Goal: Information Seeking & Learning: Learn about a topic

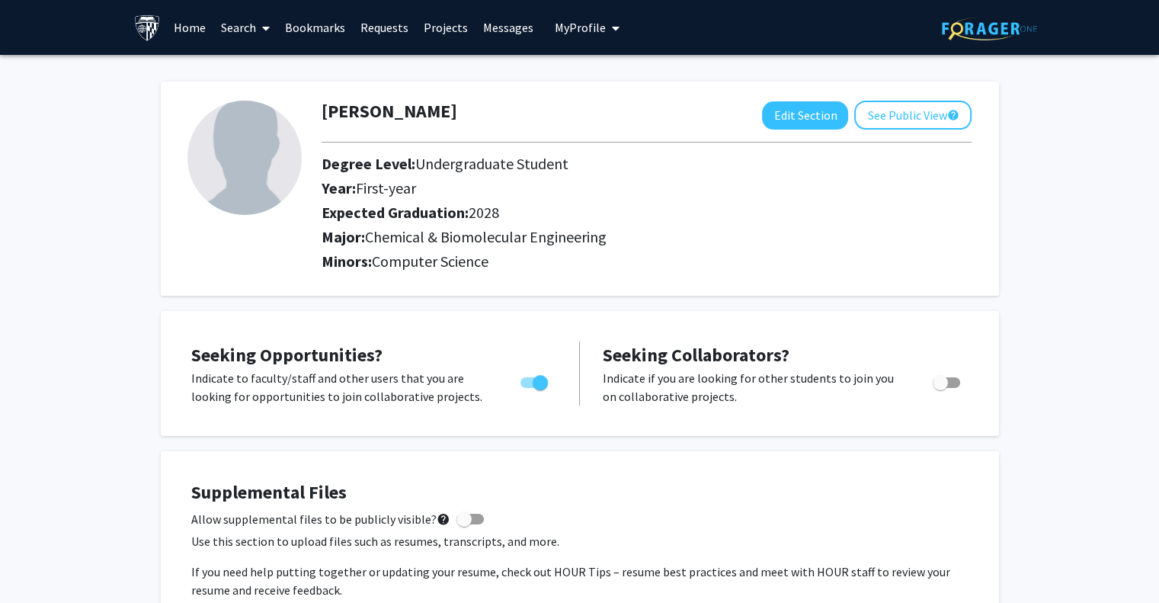
click at [231, 32] on link "Search" at bounding box center [245, 27] width 64 height 53
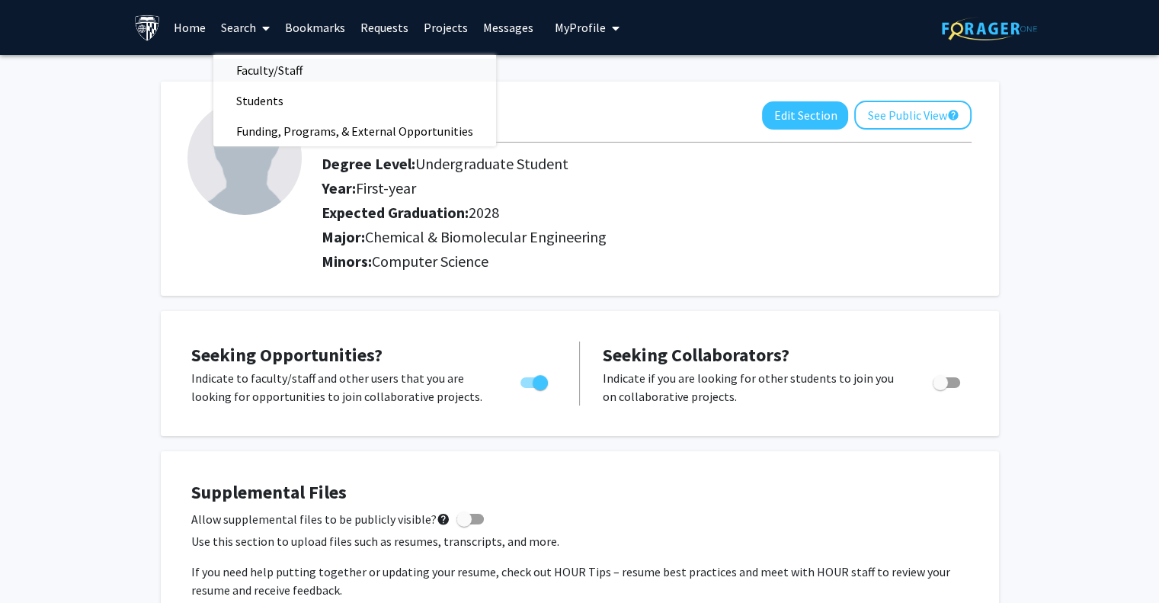
click at [262, 60] on span "Faculty/Staff" at bounding box center [269, 70] width 112 height 30
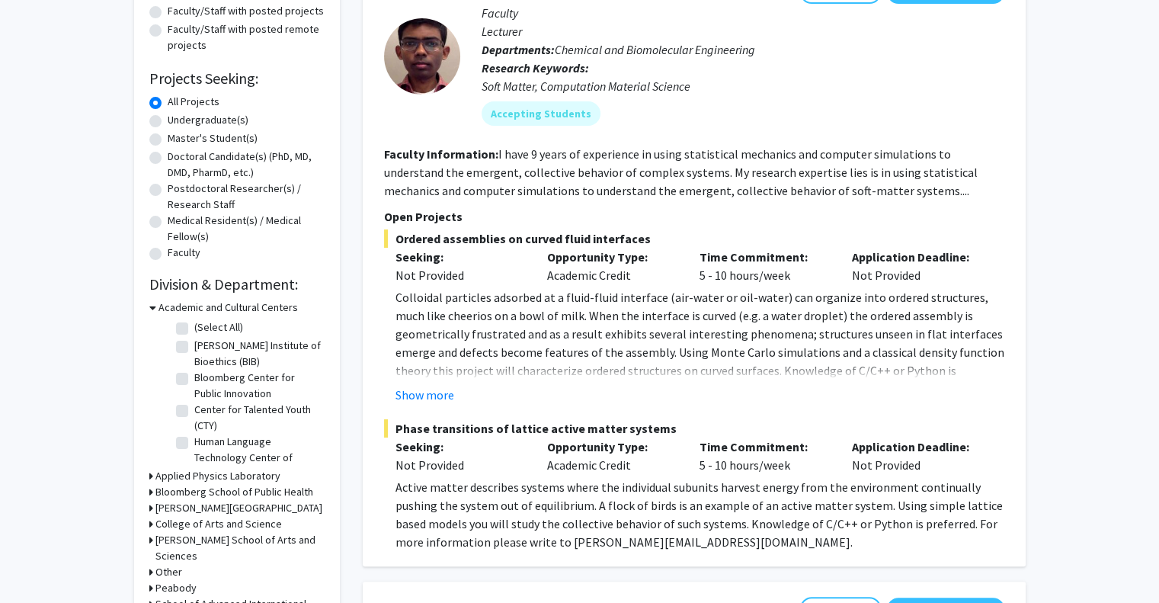
scroll to position [49, 0]
click at [150, 309] on icon at bounding box center [152, 307] width 7 height 16
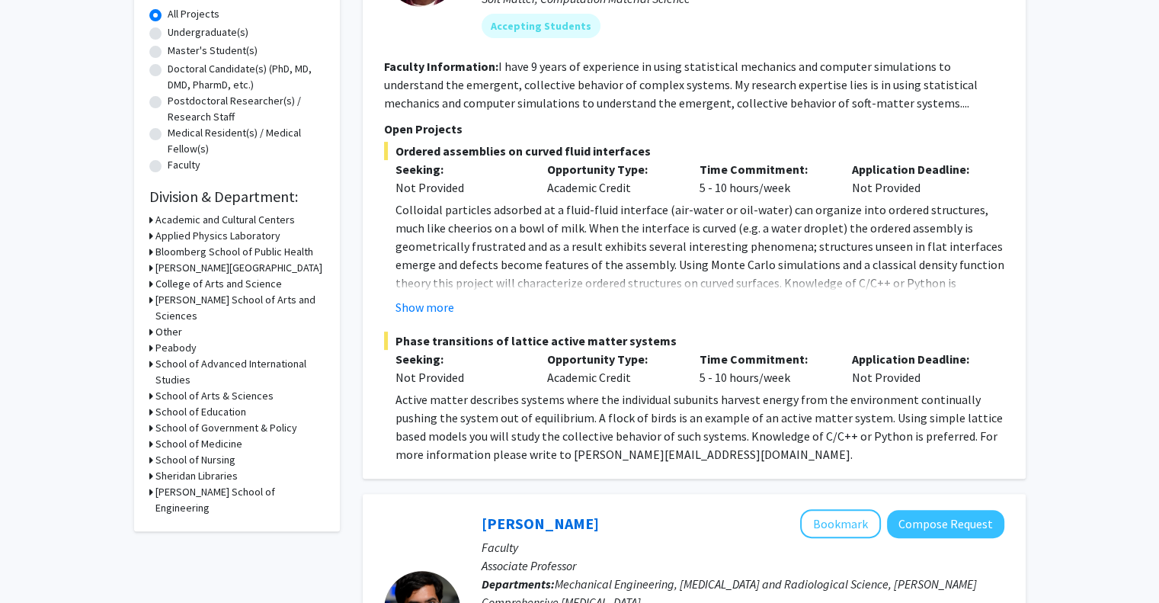
scroll to position [283, 0]
click at [149, 483] on icon at bounding box center [151, 491] width 4 height 16
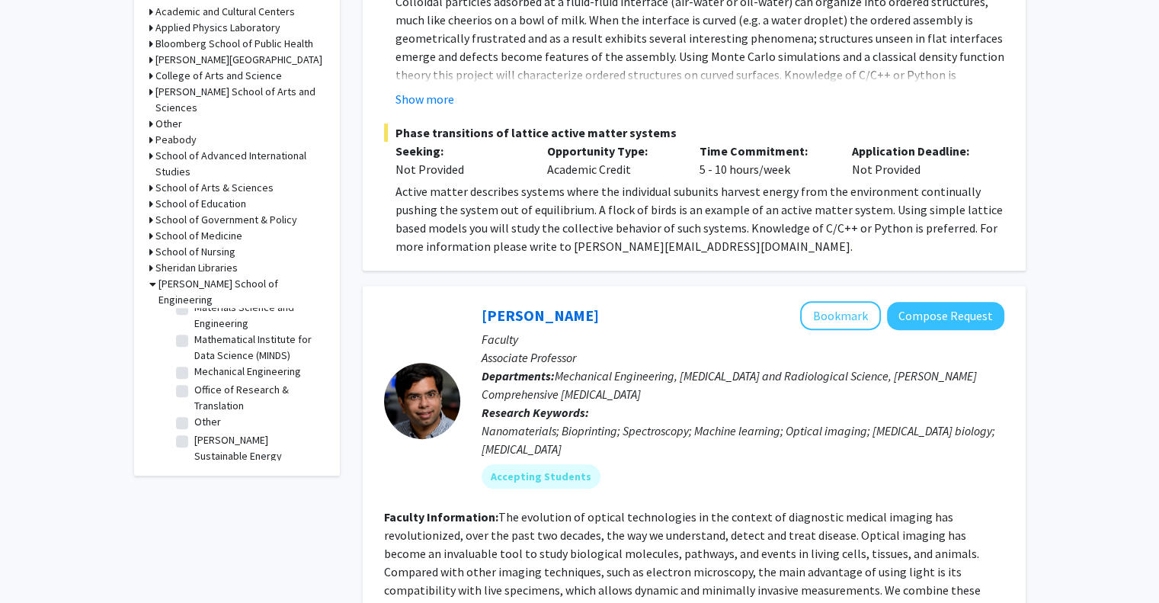
scroll to position [680, 0]
click at [226, 331] on label "Materials Science and Engineering" at bounding box center [257, 315] width 126 height 32
click at [204, 309] on input "Materials Science and Engineering" at bounding box center [199, 304] width 10 height 10
checkbox input "true"
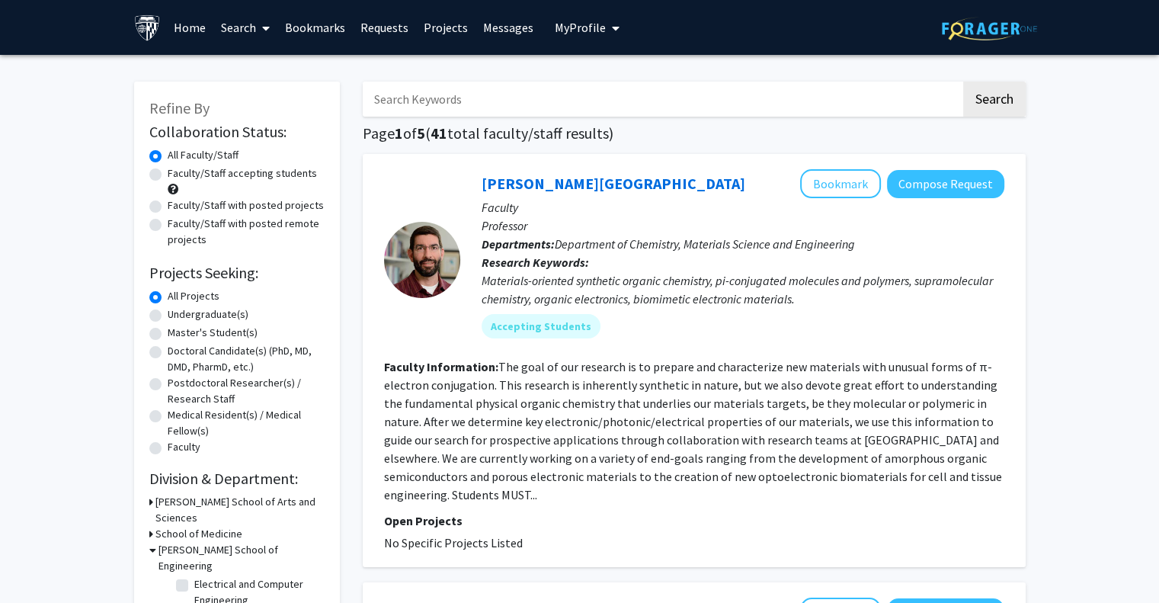
click at [805, 422] on fg-read-more "The goal of our research is to prepare and characterize new materials with unus…" at bounding box center [693, 430] width 618 height 143
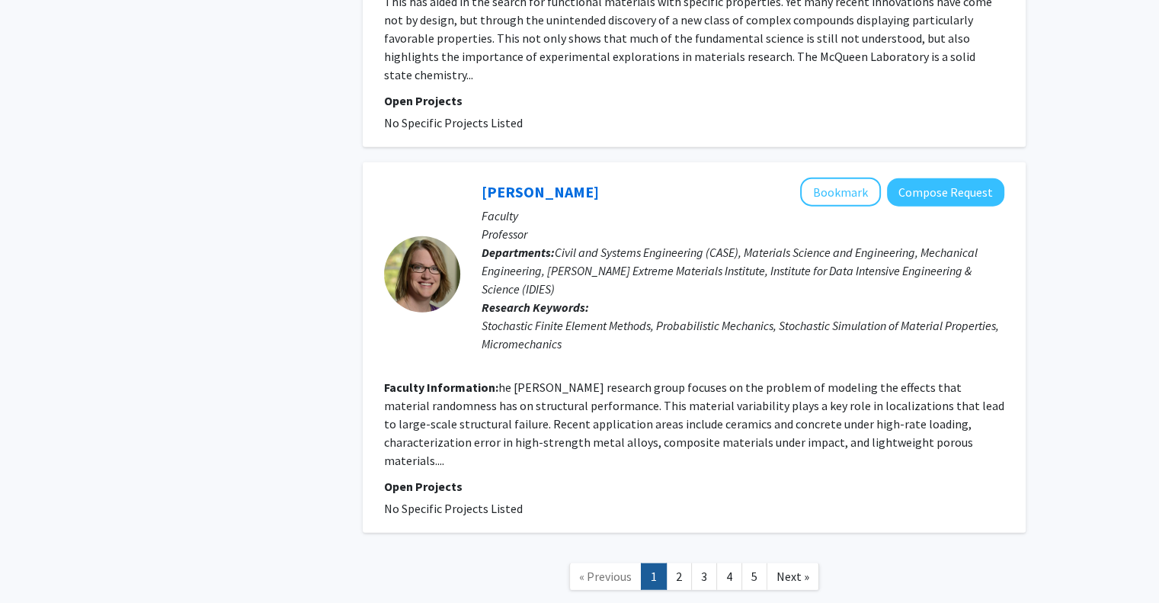
scroll to position [3651, 0]
click at [686, 562] on link "2" at bounding box center [679, 575] width 26 height 27
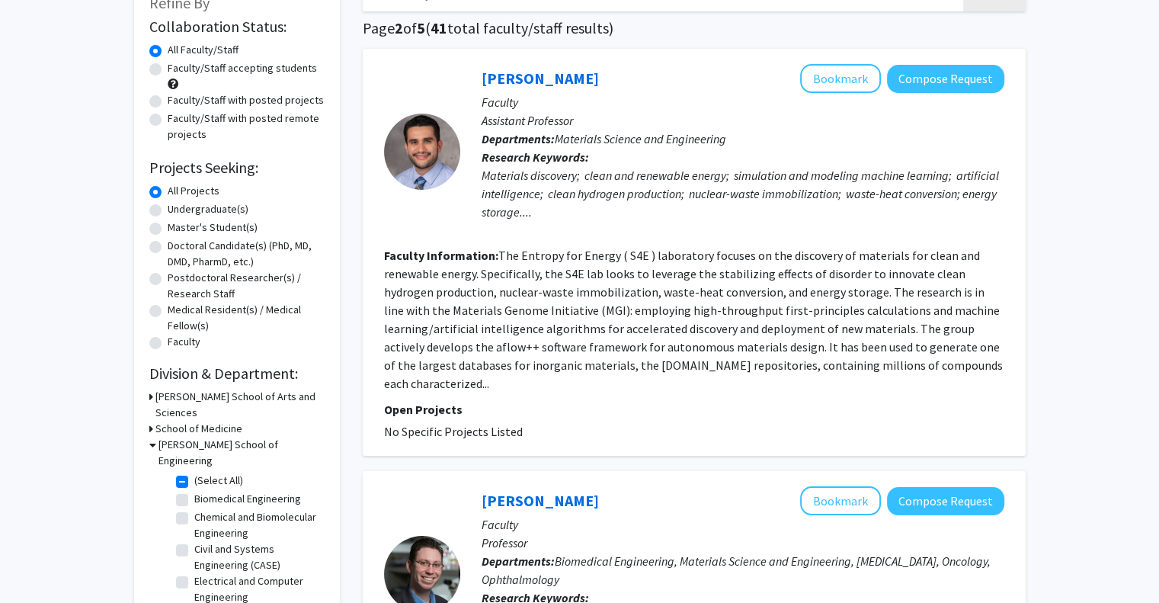
scroll to position [107, 0]
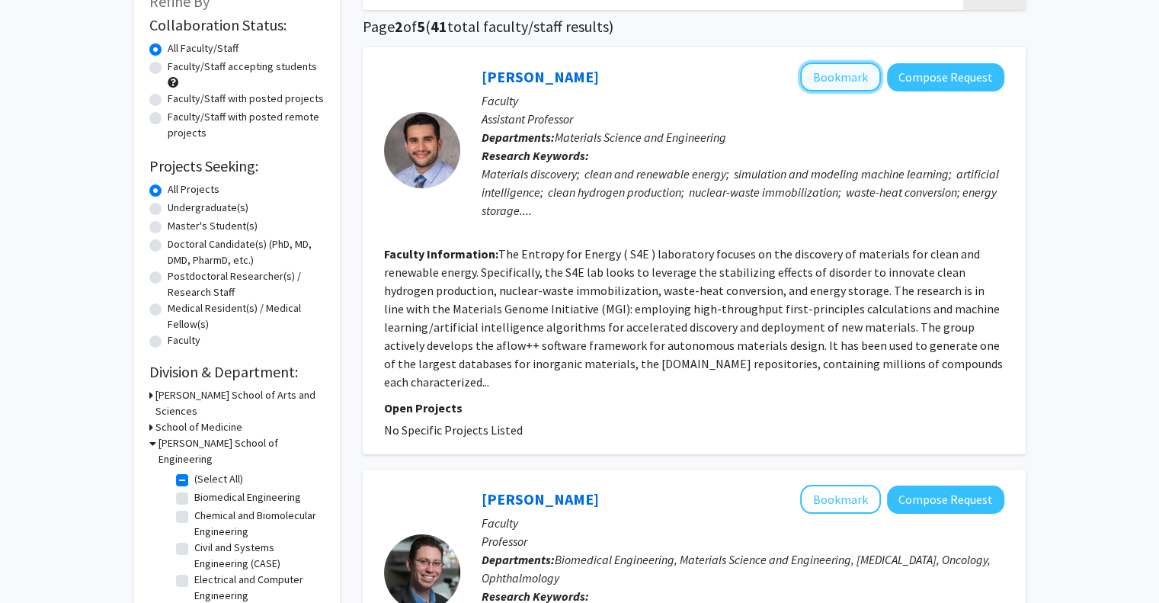
click at [856, 85] on button "Bookmark" at bounding box center [840, 76] width 81 height 29
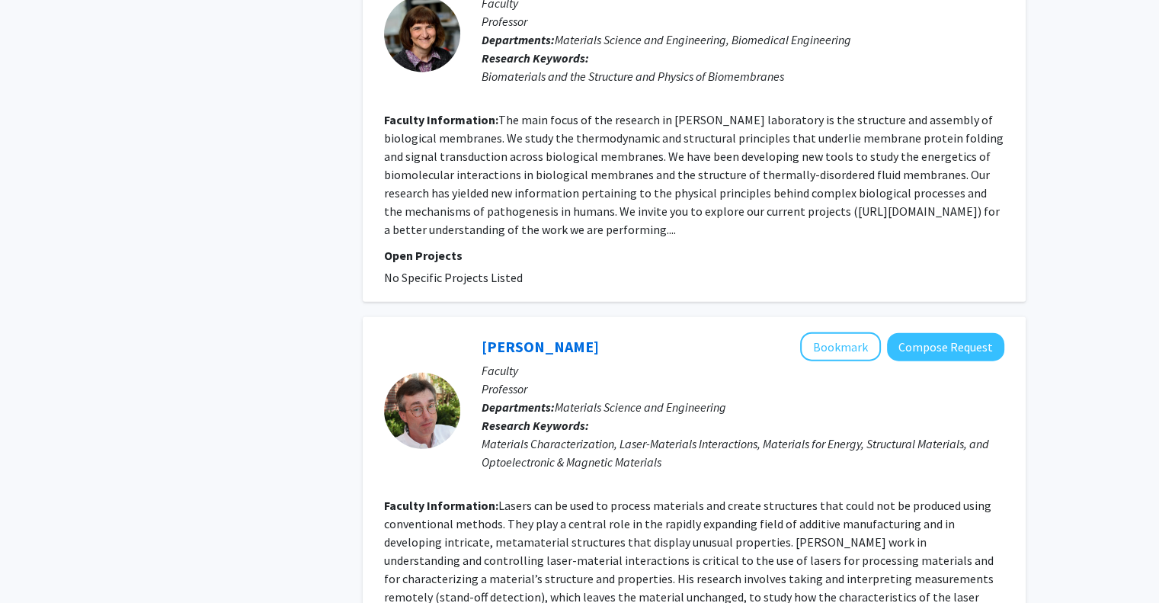
scroll to position [3688, 0]
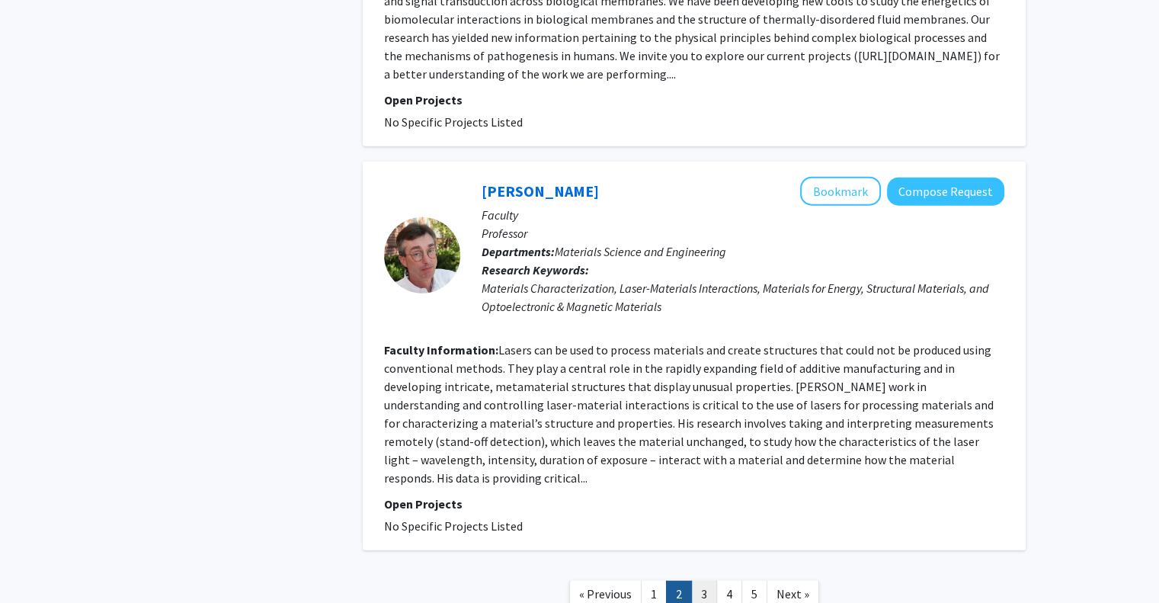
click at [704, 581] on link "3" at bounding box center [704, 594] width 26 height 27
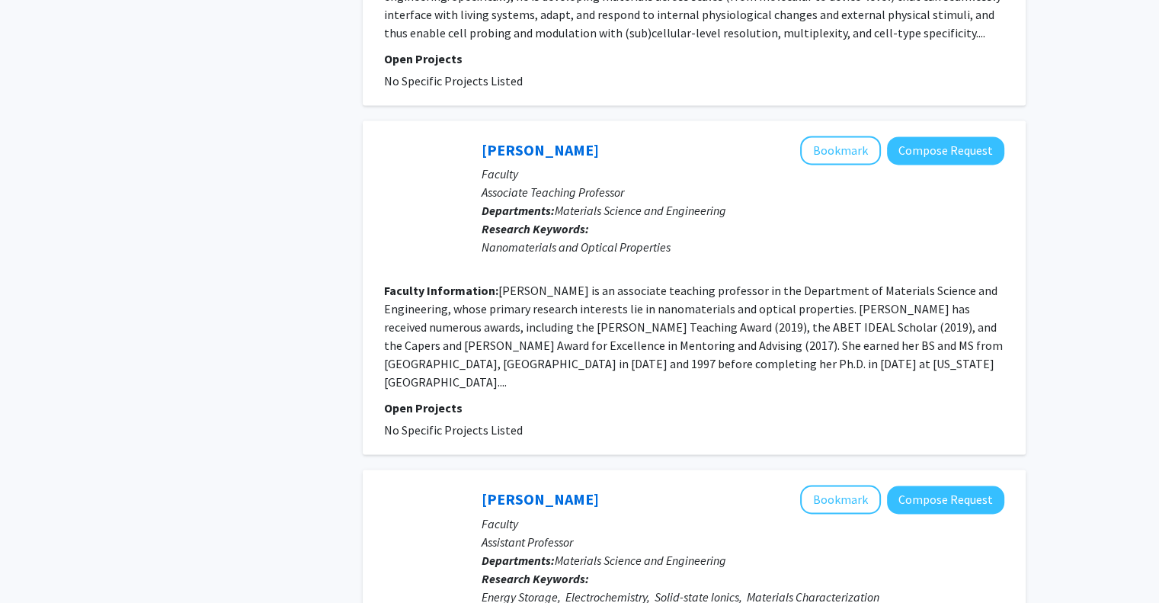
scroll to position [2548, 0]
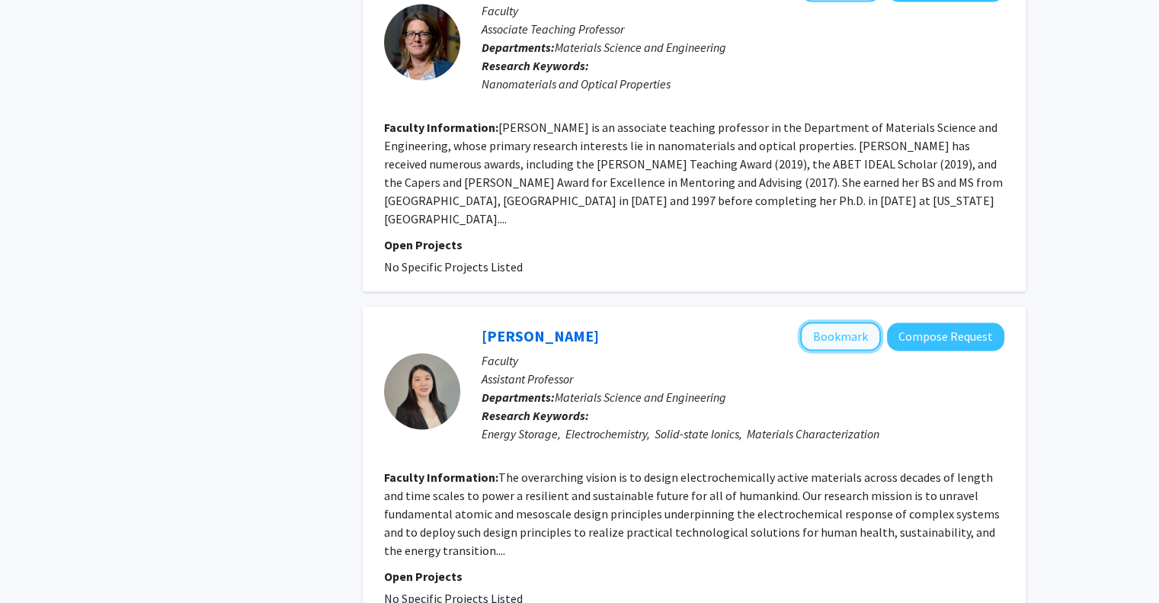
click at [852, 322] on button "Bookmark" at bounding box center [840, 336] width 81 height 29
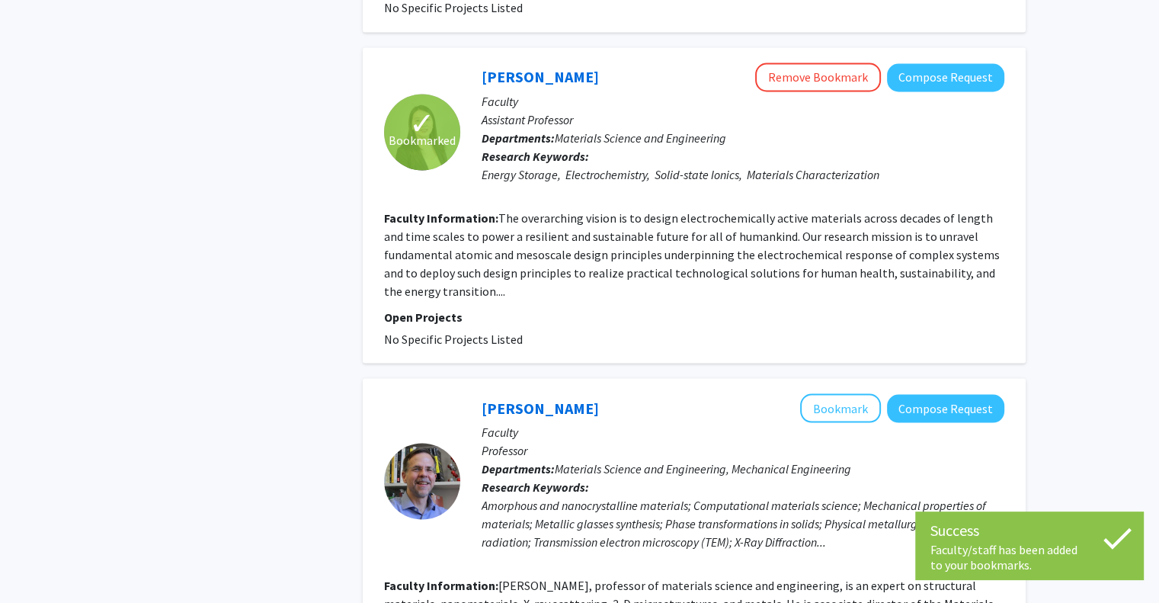
scroll to position [3002, 0]
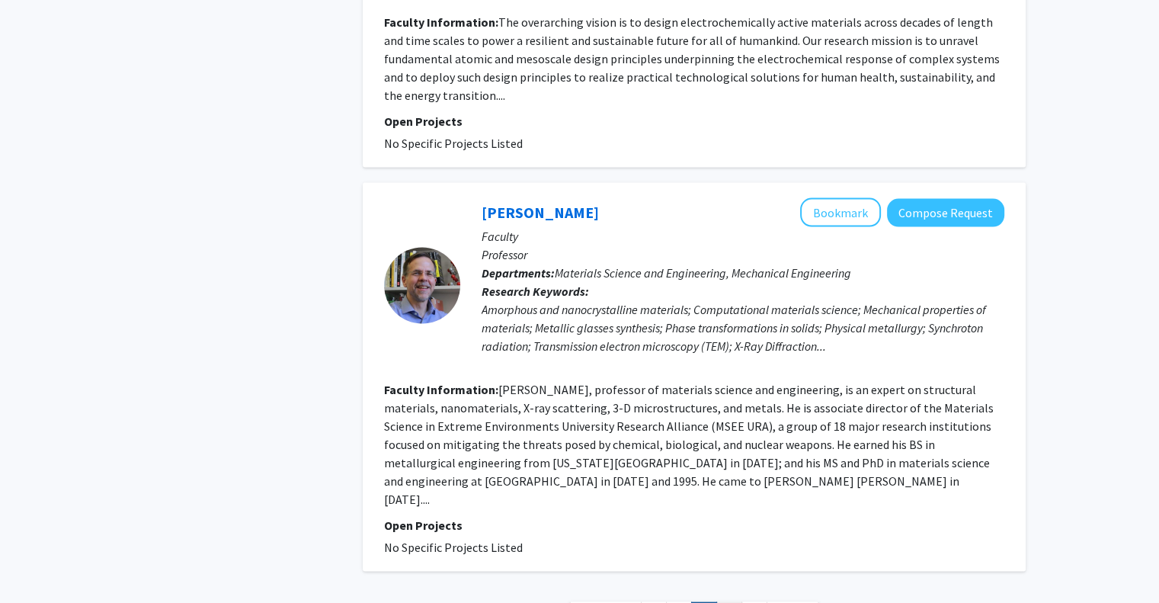
click at [728, 602] on link "4" at bounding box center [729, 615] width 26 height 27
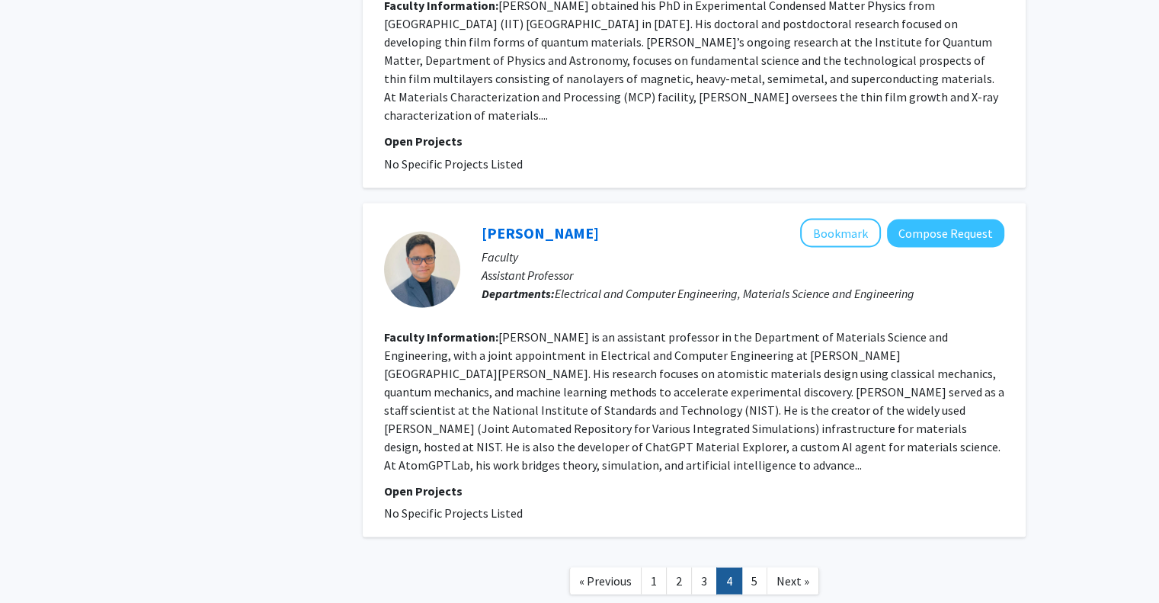
scroll to position [2767, 0]
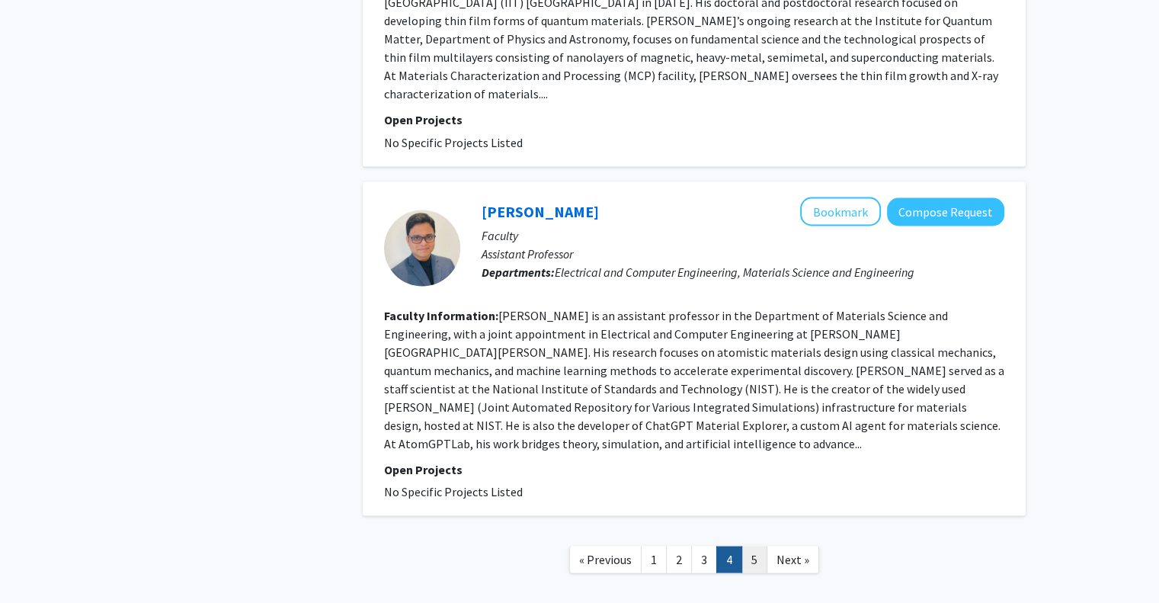
click at [758, 546] on link "5" at bounding box center [754, 559] width 26 height 27
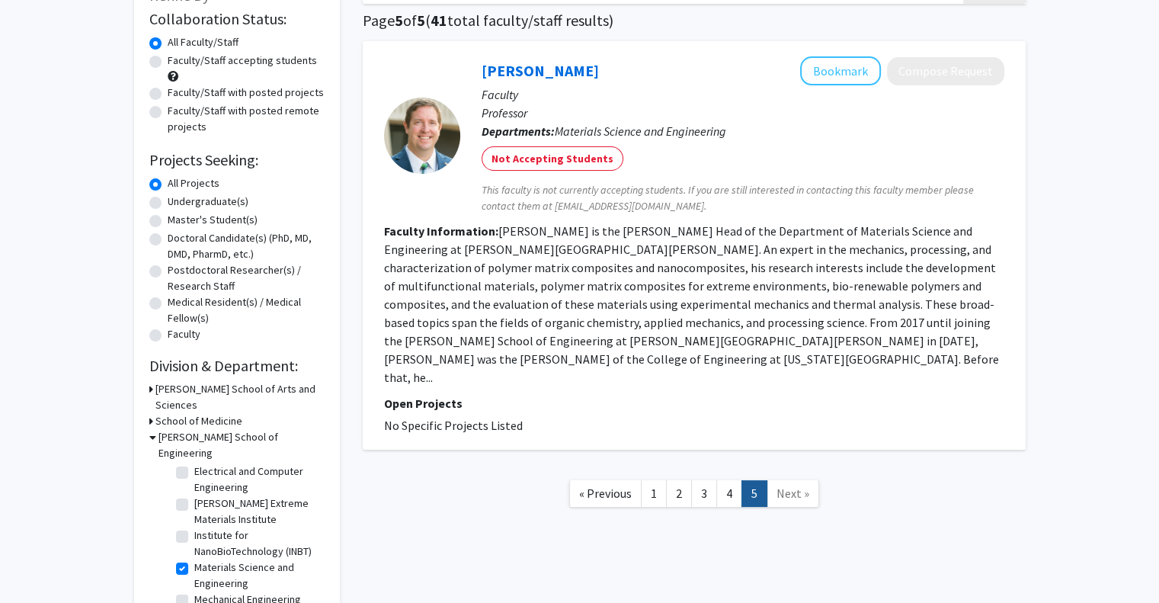
scroll to position [134, 0]
click at [194, 559] on label "Materials Science and Engineering" at bounding box center [257, 575] width 126 height 32
click at [194, 559] on input "Materials Science and Engineering" at bounding box center [199, 564] width 10 height 10
checkbox input "false"
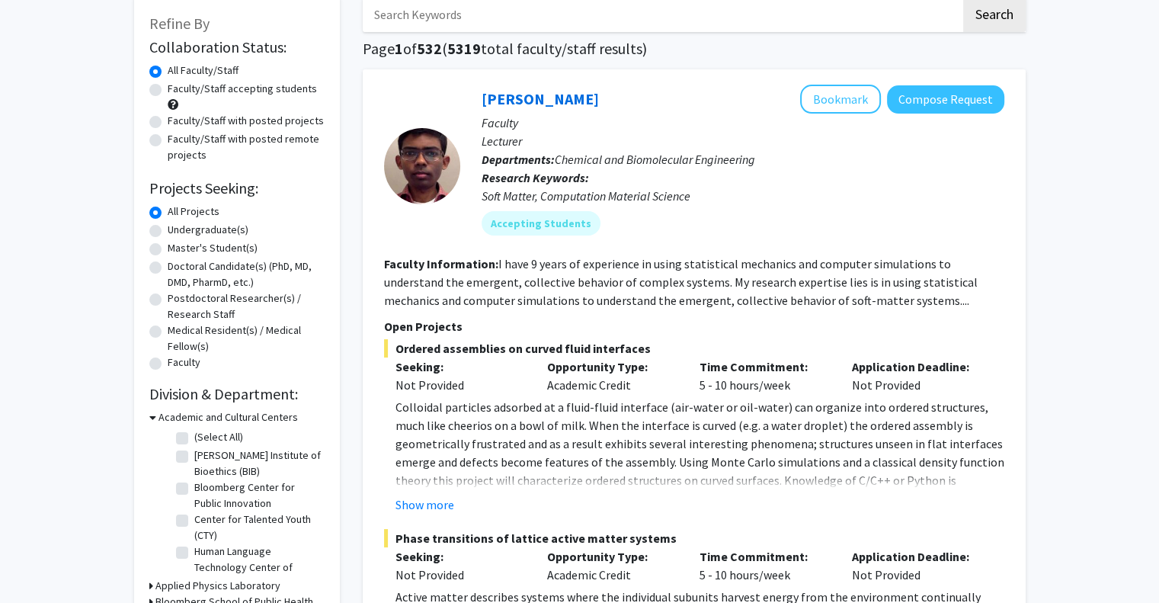
scroll to position [91, 0]
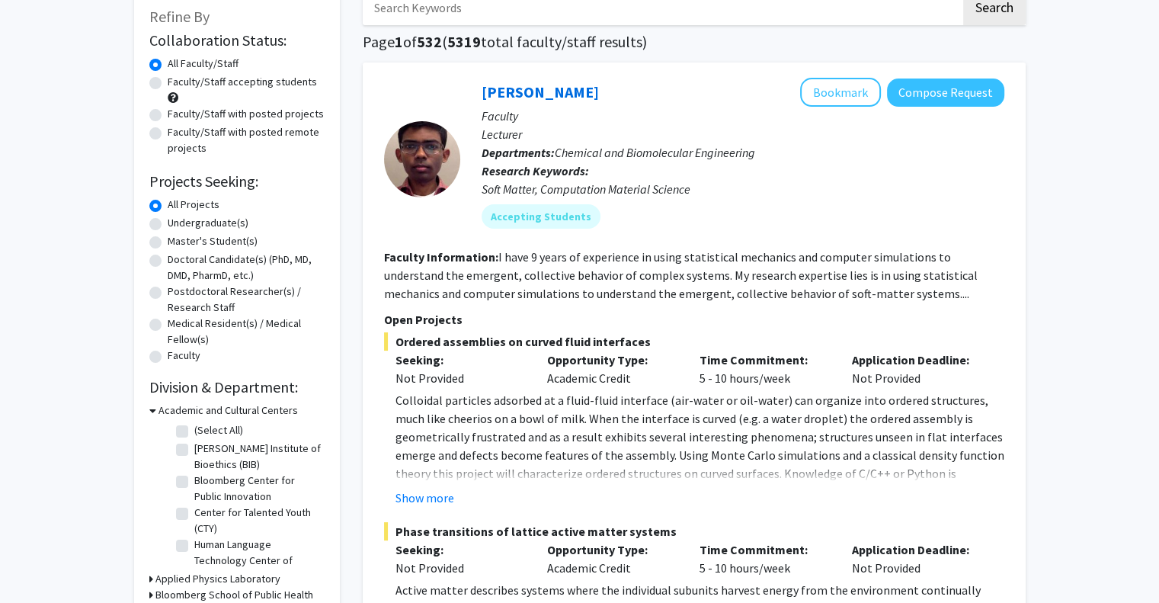
click at [152, 405] on icon at bounding box center [152, 410] width 7 height 16
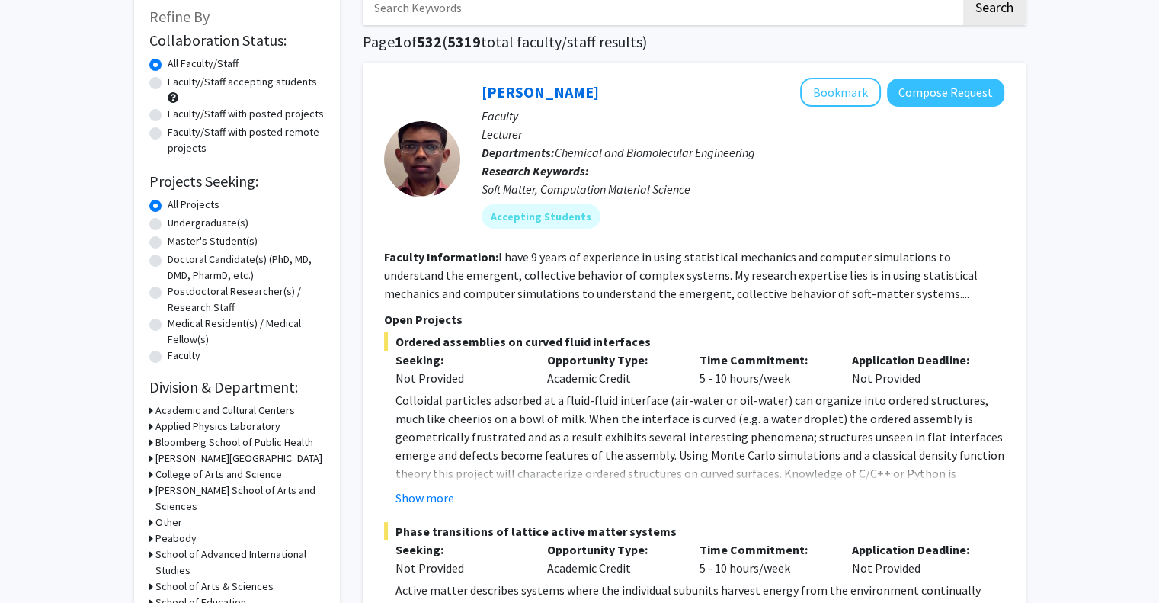
click at [152, 490] on div "[PERSON_NAME] School of Arts and Sciences" at bounding box center [236, 498] width 175 height 32
click at [147, 488] on div "Refine By Collaboration Status: Collaboration Status All Faculty/Staff Collabor…" at bounding box center [237, 355] width 206 height 731
click at [152, 488] on div "[PERSON_NAME] School of Arts and Sciences" at bounding box center [236, 498] width 175 height 32
click at [152, 487] on icon at bounding box center [151, 490] width 4 height 16
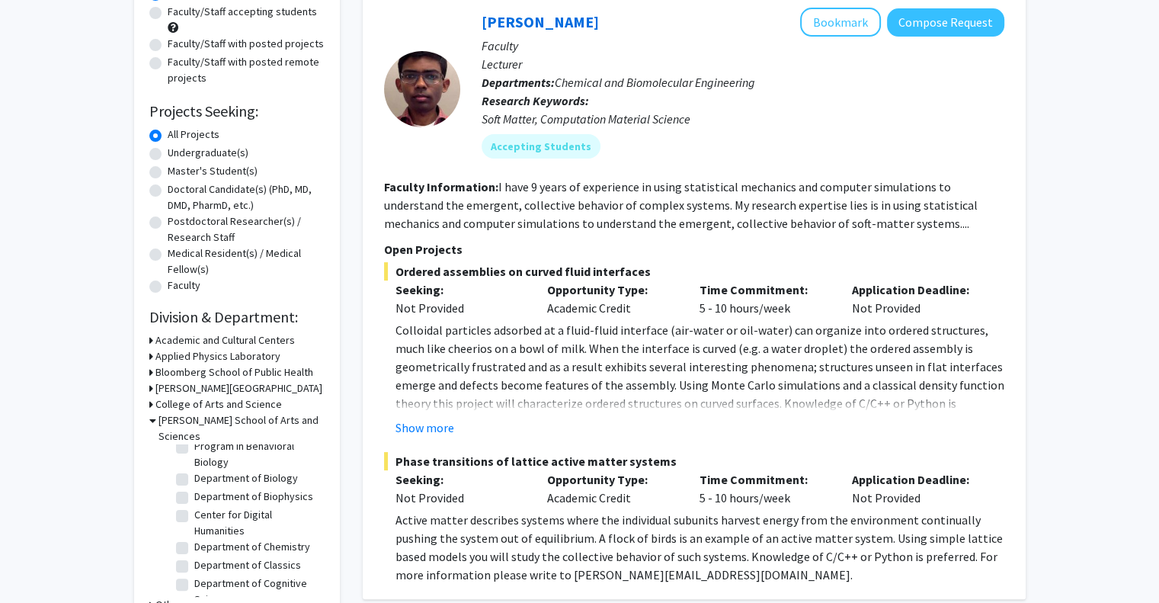
scroll to position [341, 0]
click at [216, 493] on label "Department of Chemistry" at bounding box center [252, 495] width 116 height 16
click at [204, 493] on input "Department of Chemistry" at bounding box center [199, 492] width 10 height 10
checkbox input "true"
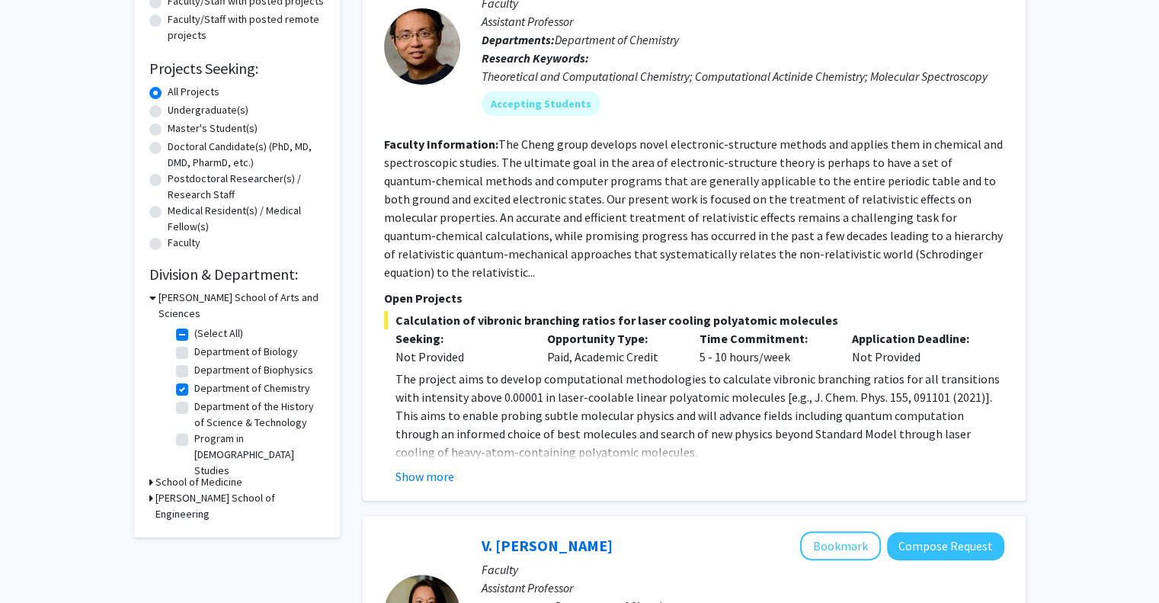
scroll to position [207, 0]
